Goal: Transaction & Acquisition: Purchase product/service

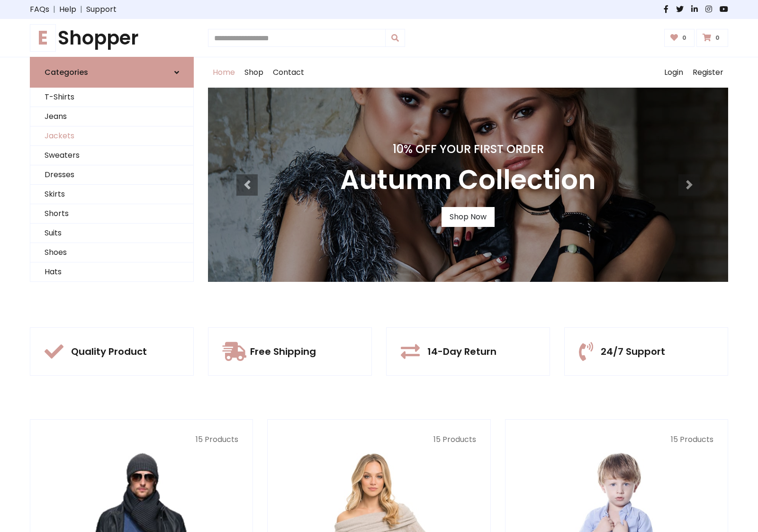
click at [112, 136] on link "Jackets" at bounding box center [111, 136] width 163 height 19
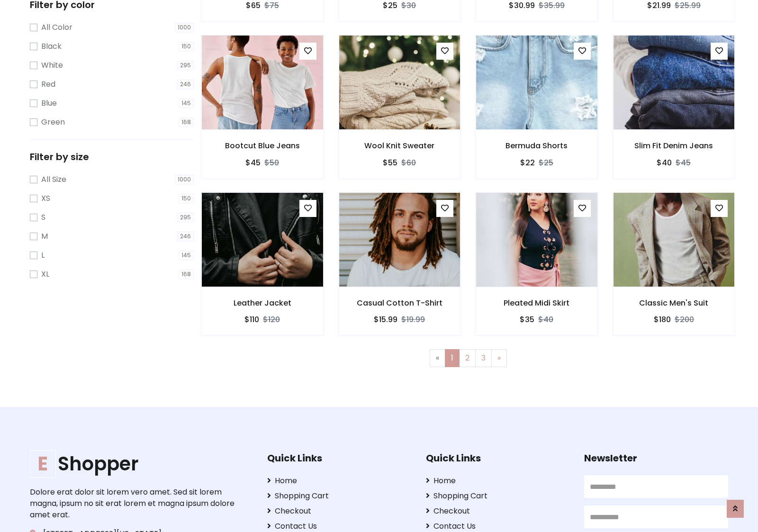
scroll to position [428, 0]
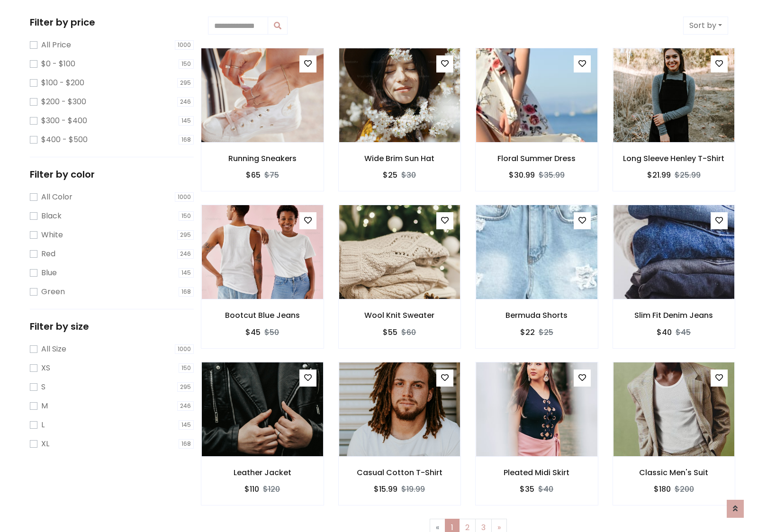
scroll to position [0, 0]
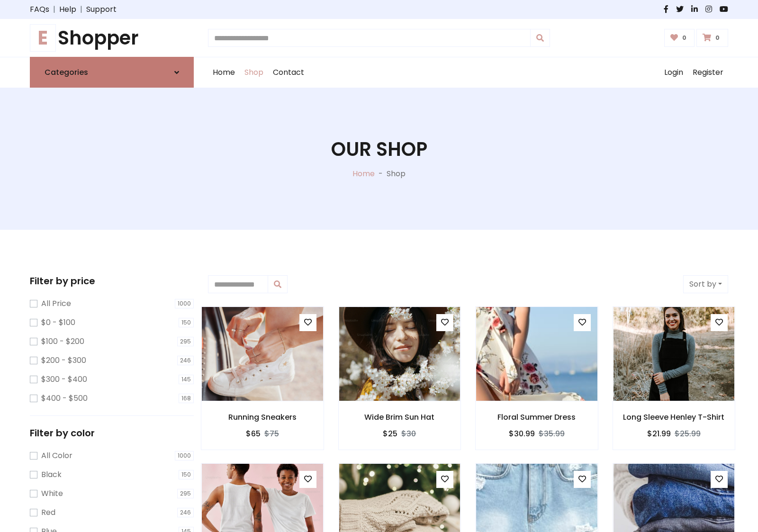
click at [112, 72] on link "Categories" at bounding box center [112, 72] width 164 height 31
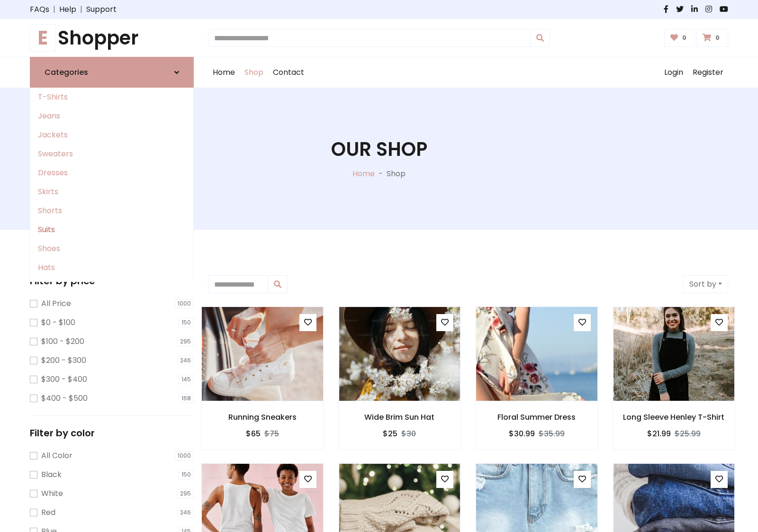
click at [112, 230] on link "Suits" at bounding box center [111, 229] width 163 height 19
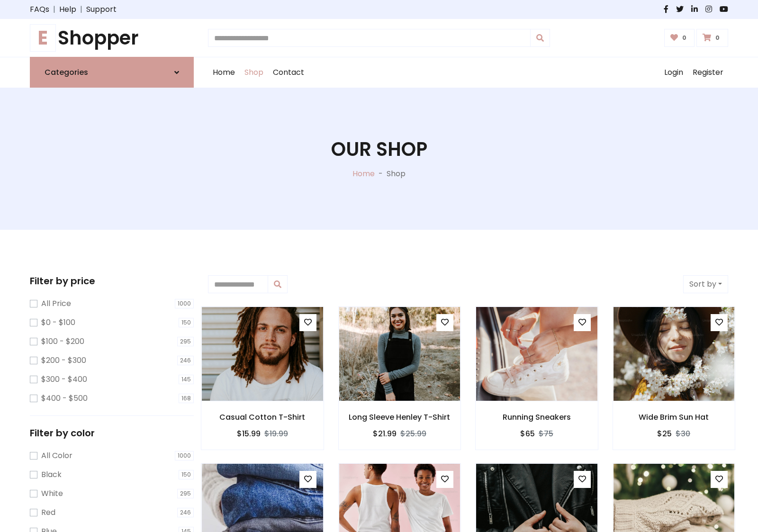
scroll to position [523, 0]
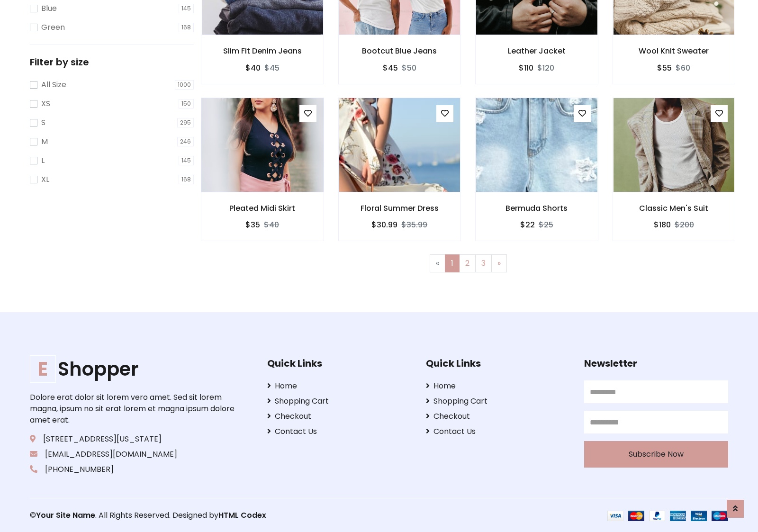
click at [262, 145] on img at bounding box center [262, 144] width 145 height 227
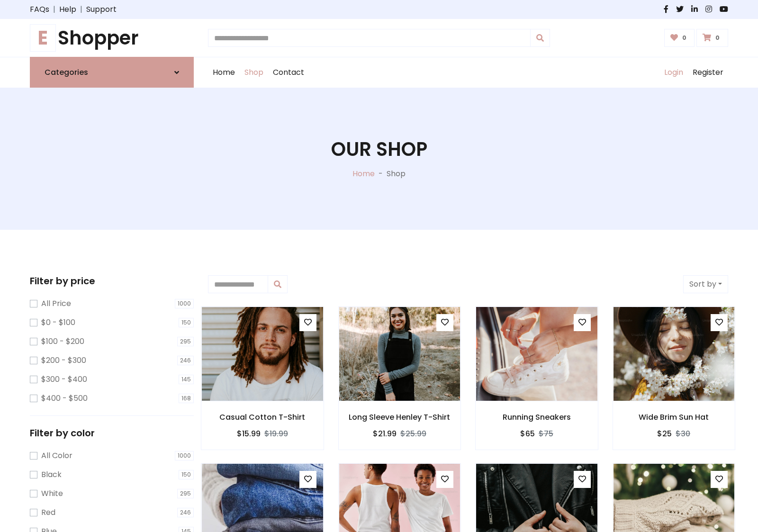
click at [673, 72] on link "Login" at bounding box center [674, 72] width 28 height 30
click at [177, 72] on icon at bounding box center [176, 73] width 5 height 8
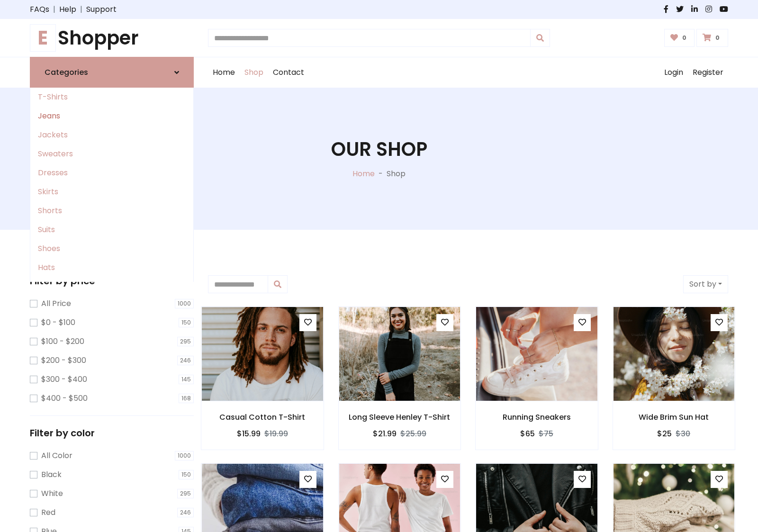
click at [112, 116] on link "Jeans" at bounding box center [111, 116] width 163 height 19
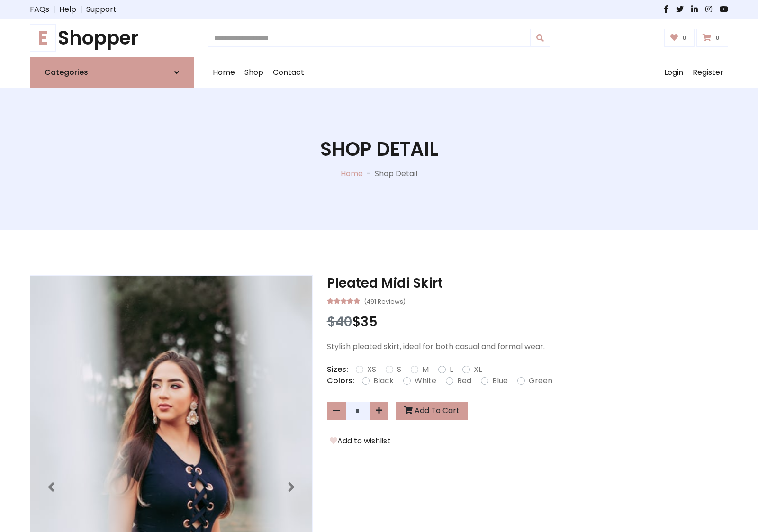
scroll to position [813, 0]
